Goal: Task Accomplishment & Management: Use online tool/utility

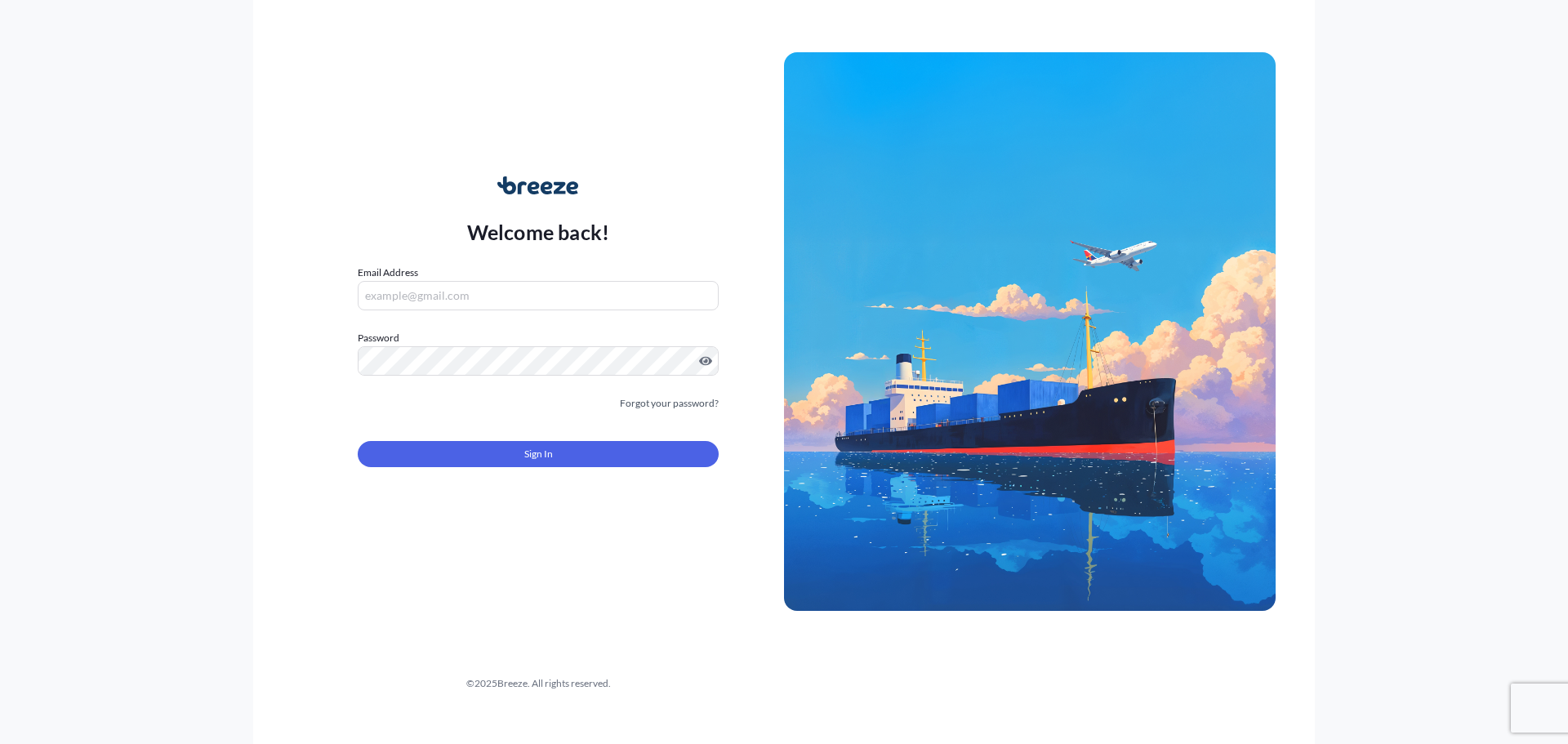
type input "[PERSON_NAME][EMAIL_ADDRESS][PERSON_NAME][DOMAIN_NAME]"
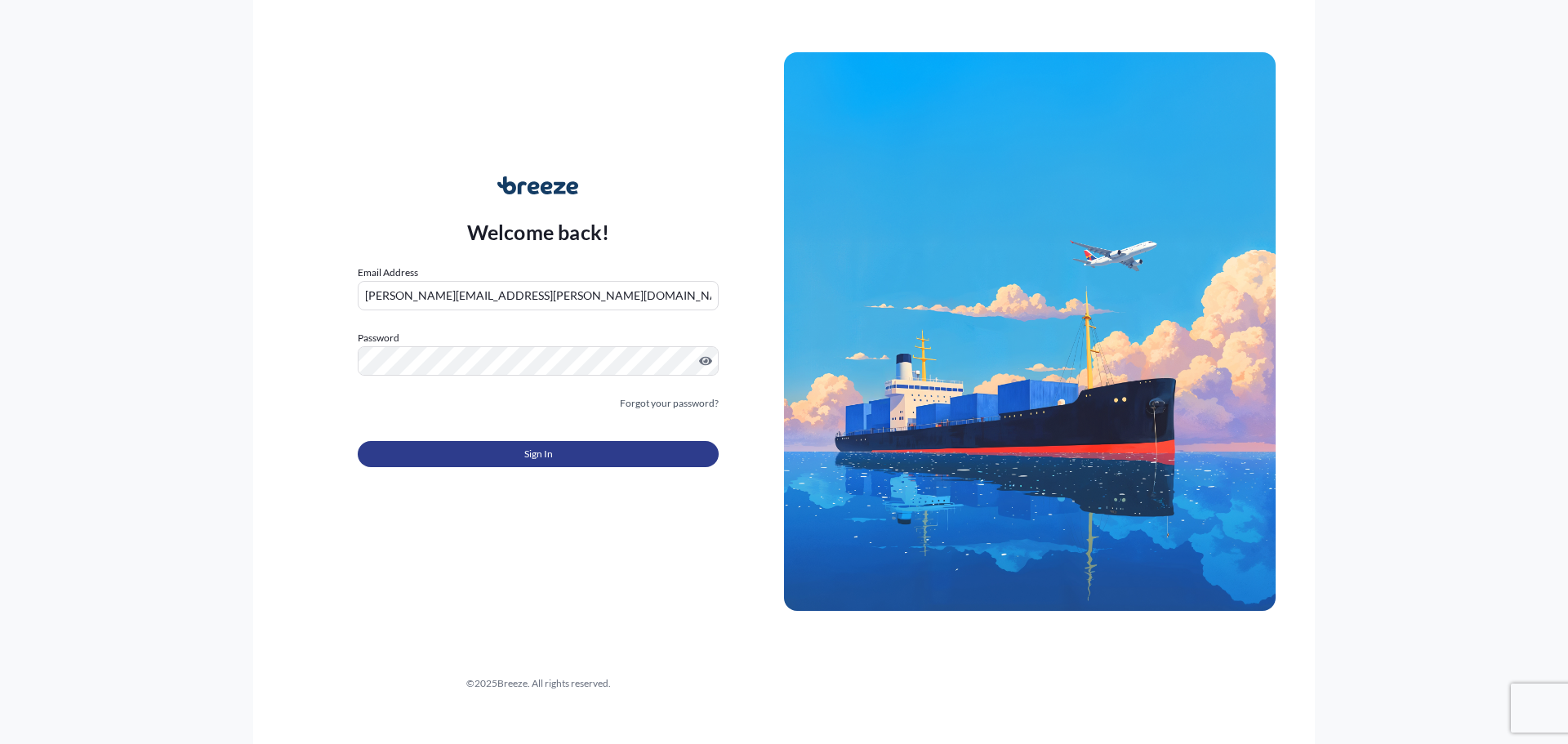
click at [541, 461] on span "Sign In" at bounding box center [538, 453] width 28 height 16
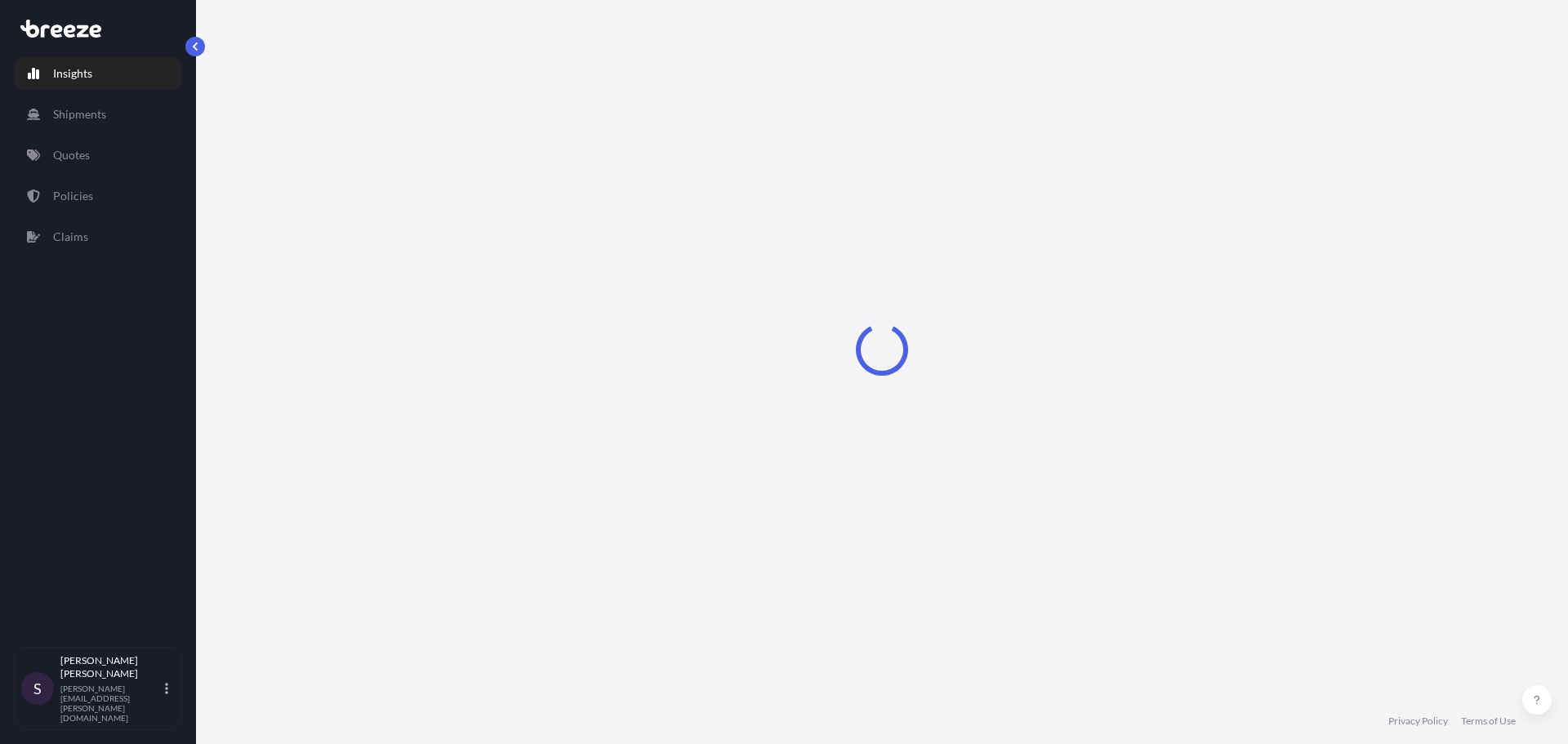
select select "2025"
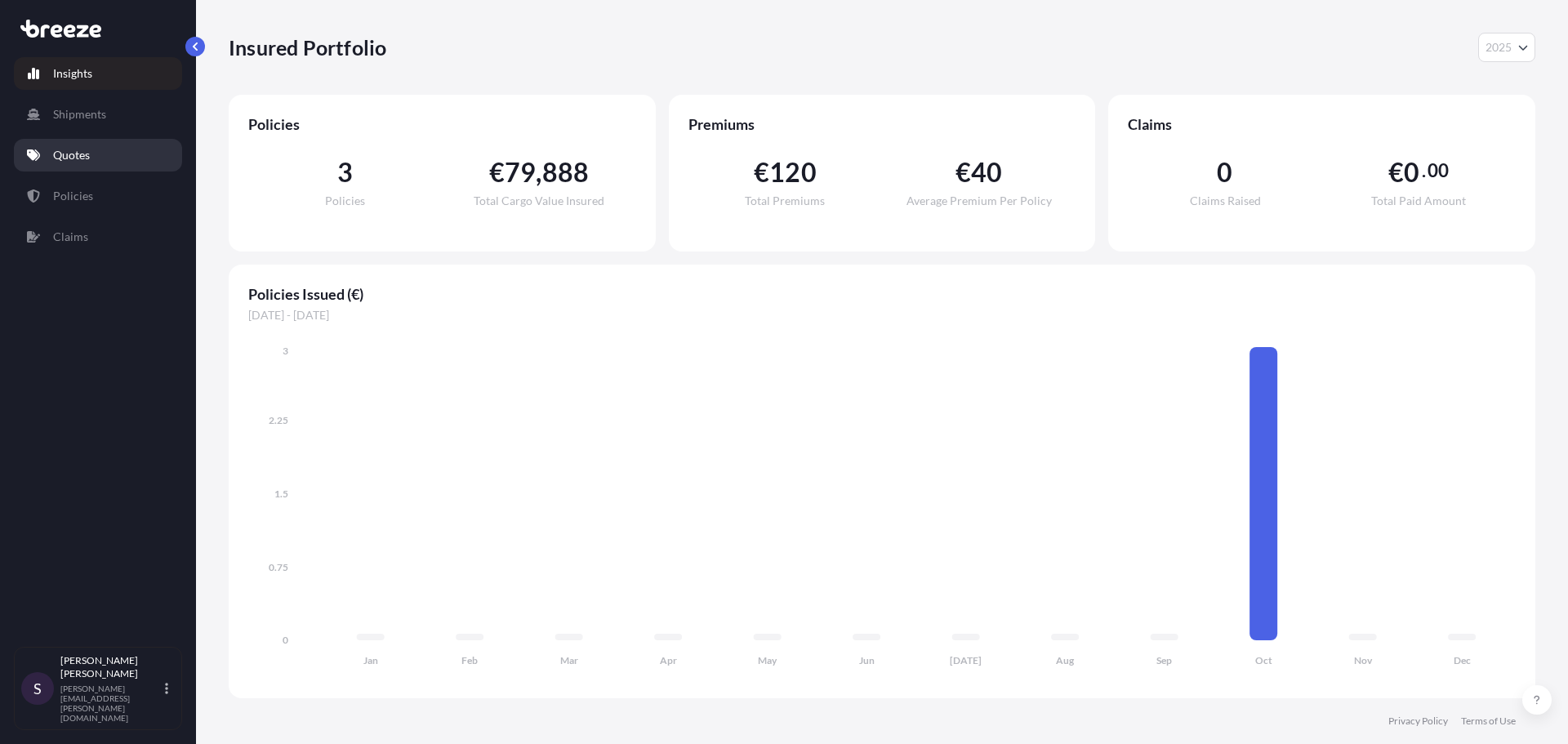
click at [71, 156] on p "Quotes" at bounding box center [72, 155] width 37 height 16
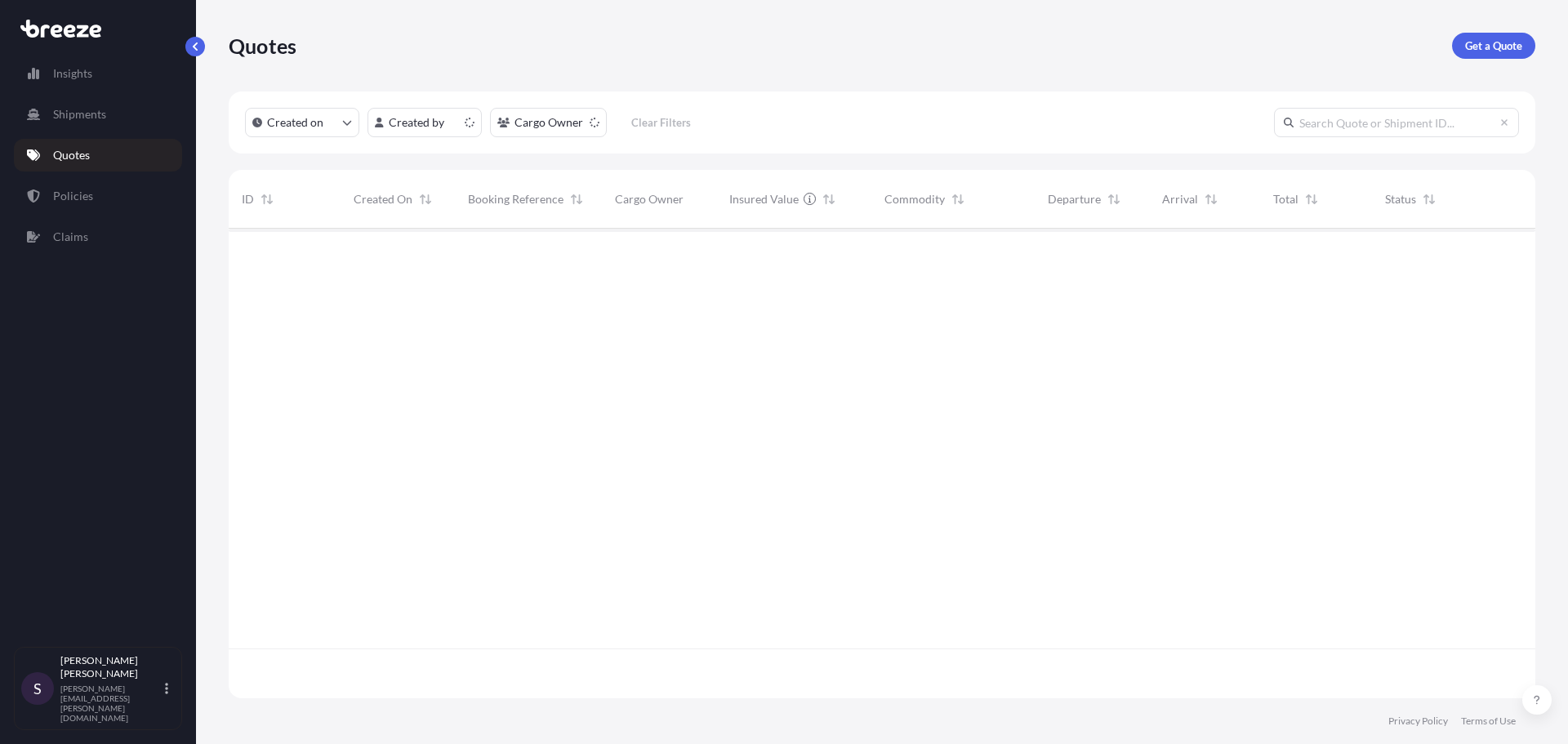
scroll to position [466, 1294]
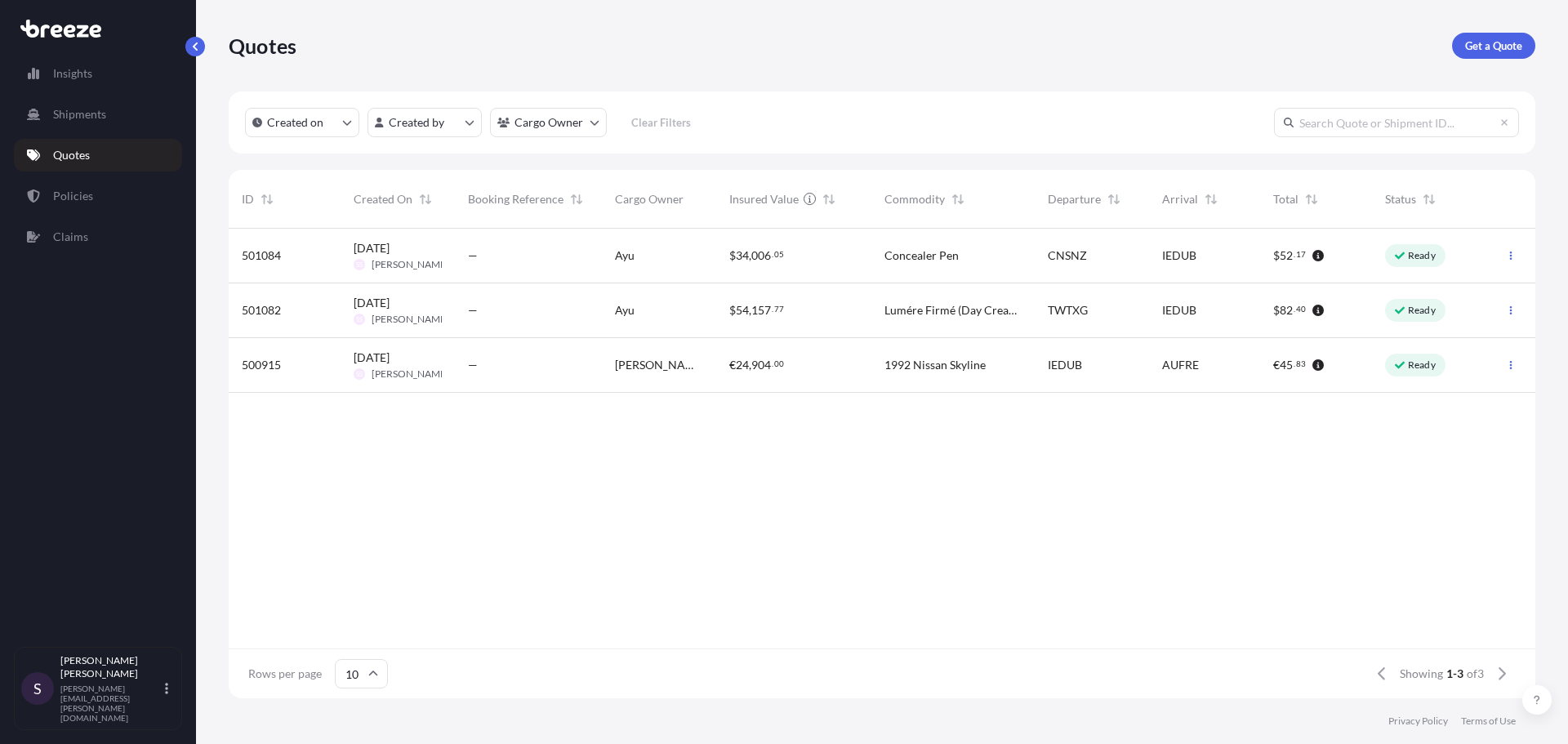
click at [801, 260] on div "$ 34 , 006 . 05" at bounding box center [793, 255] width 129 height 16
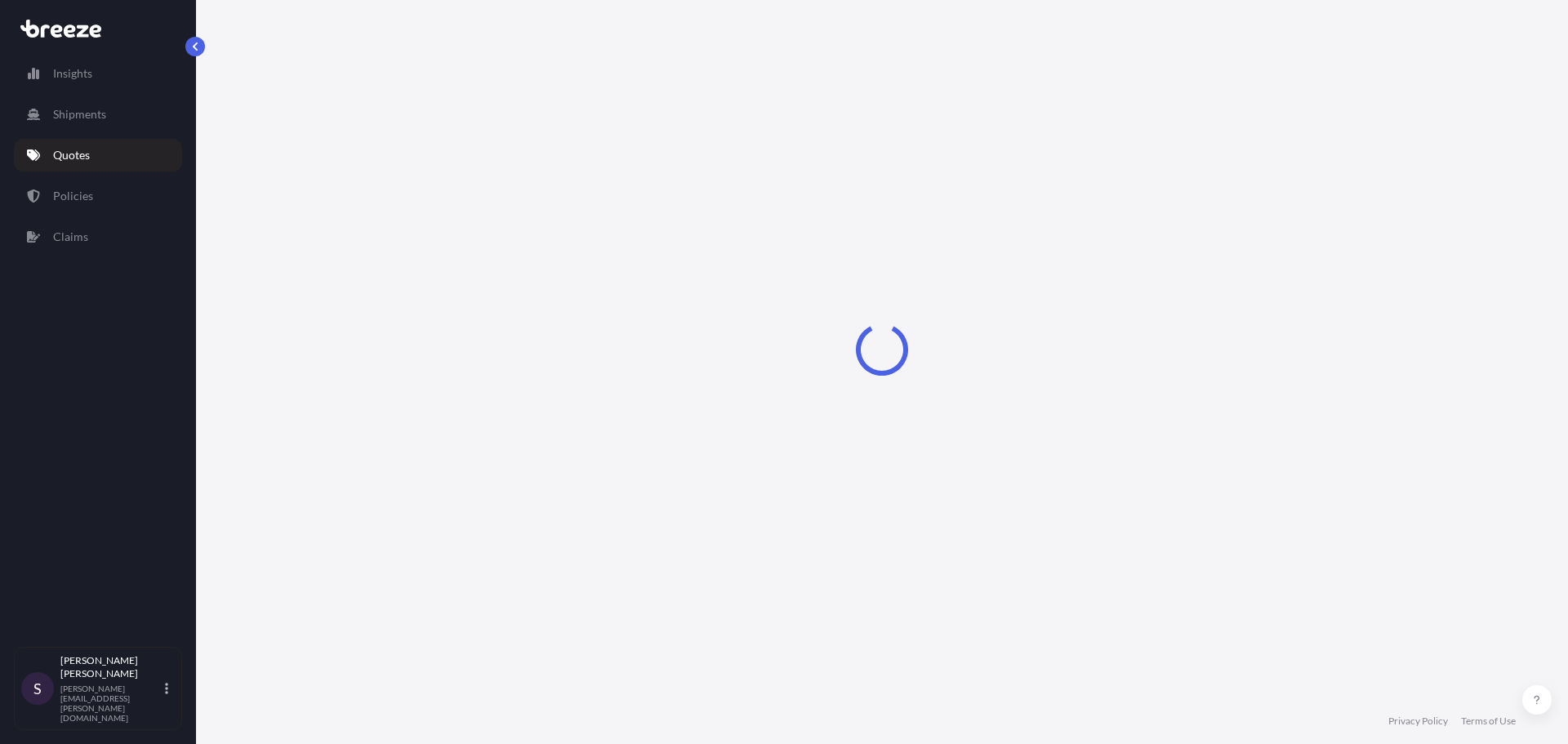
select select "Sea"
select select "Road"
select select "1"
